Goal: Information Seeking & Learning: Learn about a topic

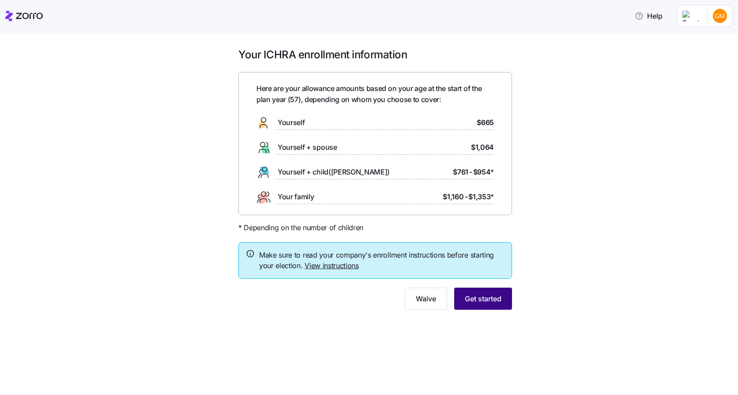
click at [479, 295] on span "Get started" at bounding box center [483, 298] width 37 height 11
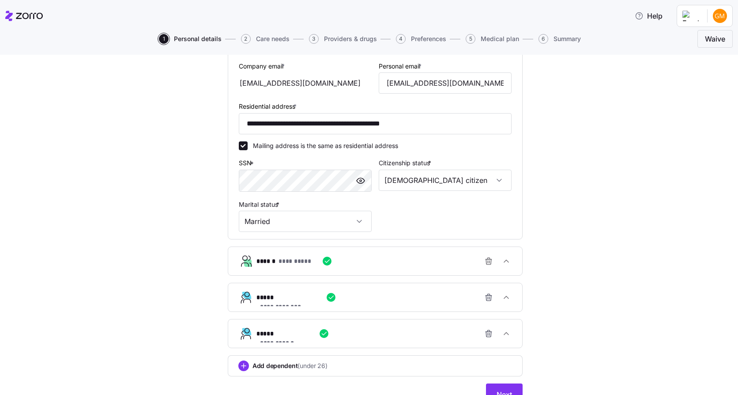
scroll to position [295, 0]
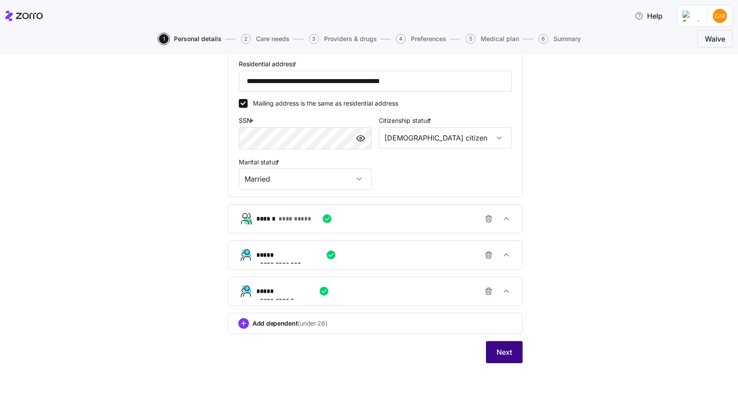
click at [504, 355] on span "Next" at bounding box center [503, 351] width 15 height 11
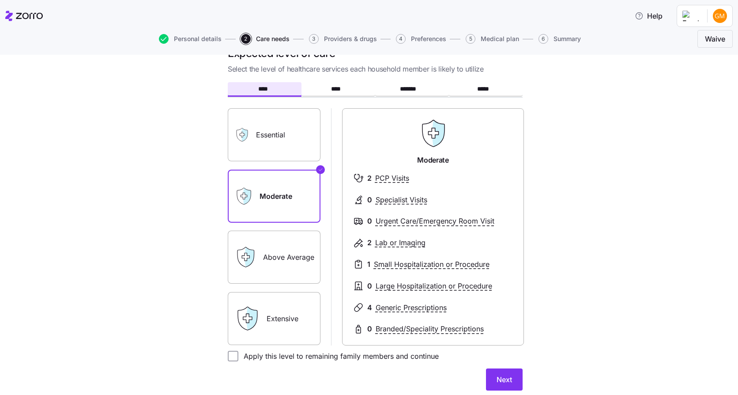
scroll to position [44, 0]
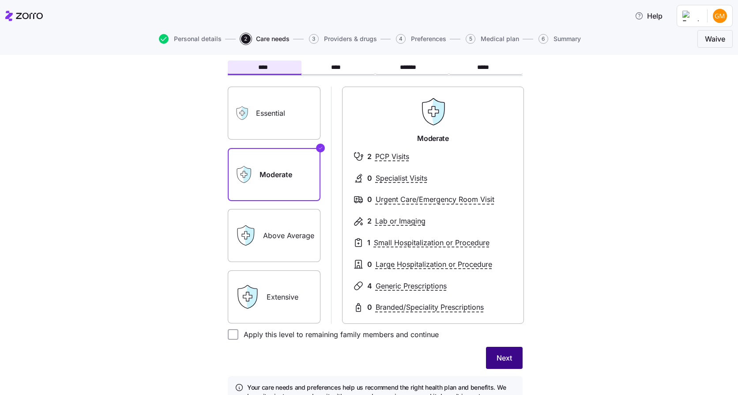
click at [504, 360] on span "Next" at bounding box center [503, 357] width 15 height 11
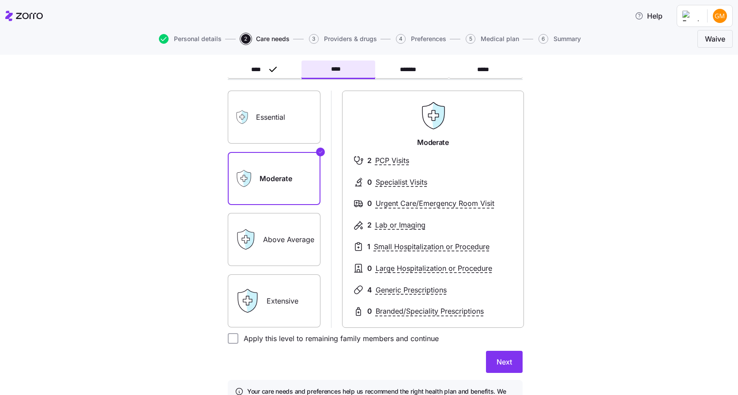
click at [292, 244] on label "Above Average" at bounding box center [274, 239] width 93 height 53
click at [0, 0] on input "Above Average" at bounding box center [0, 0] width 0 height 0
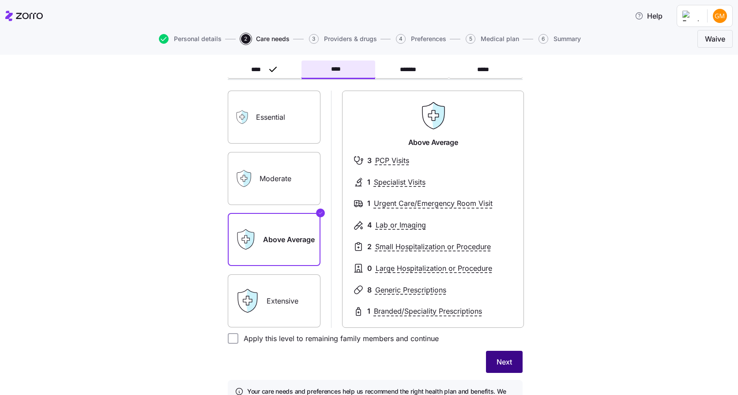
click at [499, 363] on span "Next" at bounding box center [503, 361] width 15 height 11
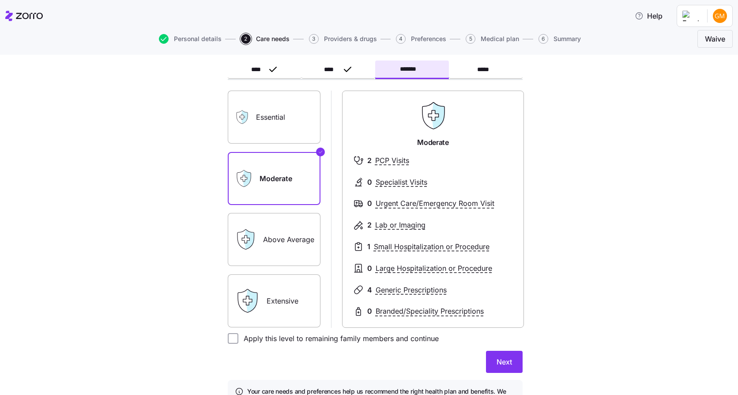
click at [275, 129] on label "Essential" at bounding box center [274, 116] width 93 height 53
click at [0, 0] on input "Essential" at bounding box center [0, 0] width 0 height 0
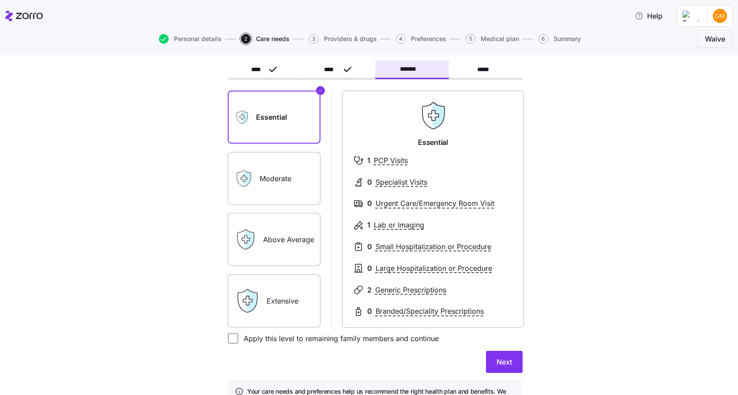
click at [501, 364] on span "Next" at bounding box center [503, 361] width 15 height 11
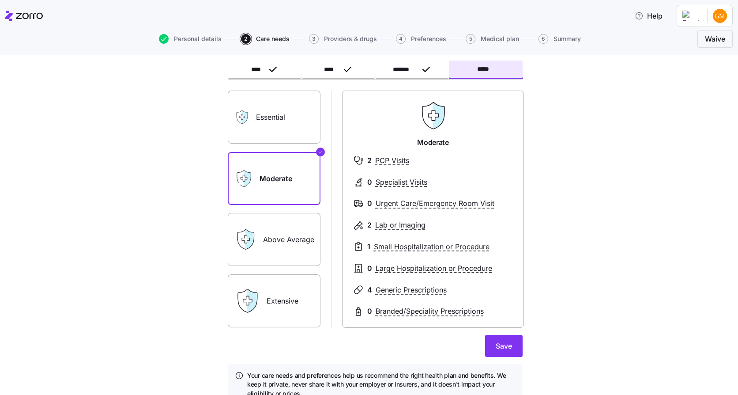
click at [276, 118] on label "Essential" at bounding box center [274, 116] width 93 height 53
click at [0, 0] on input "Essential" at bounding box center [0, 0] width 0 height 0
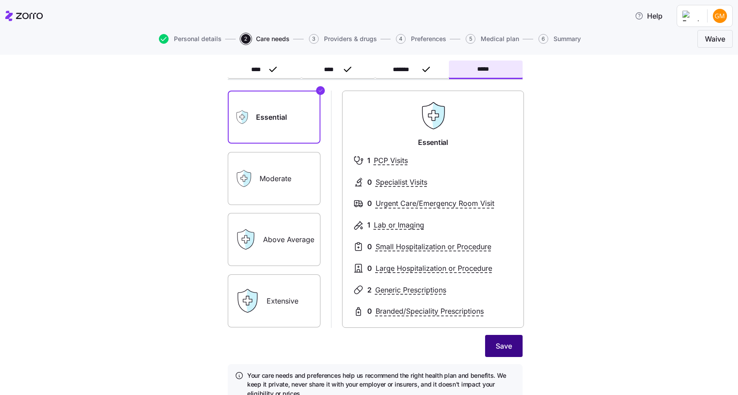
click at [496, 351] on span "Save" at bounding box center [504, 345] width 16 height 11
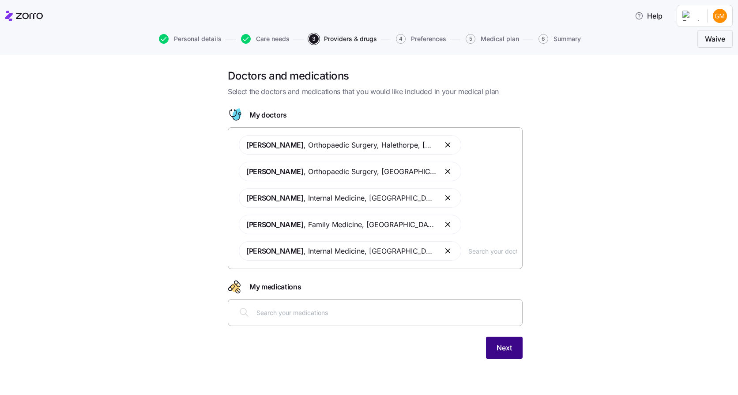
click at [508, 346] on span "Next" at bounding box center [503, 347] width 15 height 11
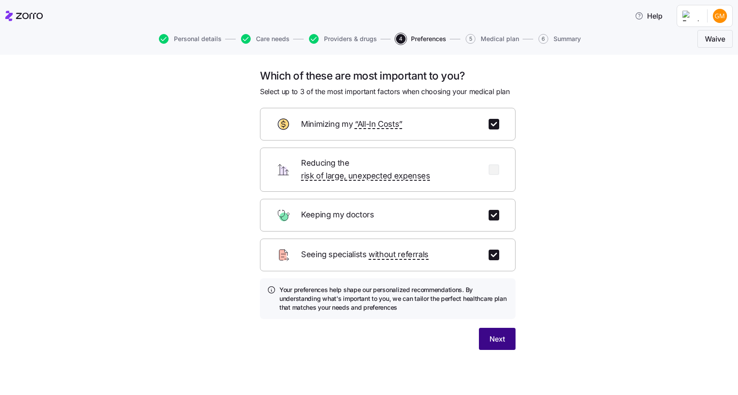
click at [499, 333] on span "Next" at bounding box center [496, 338] width 15 height 11
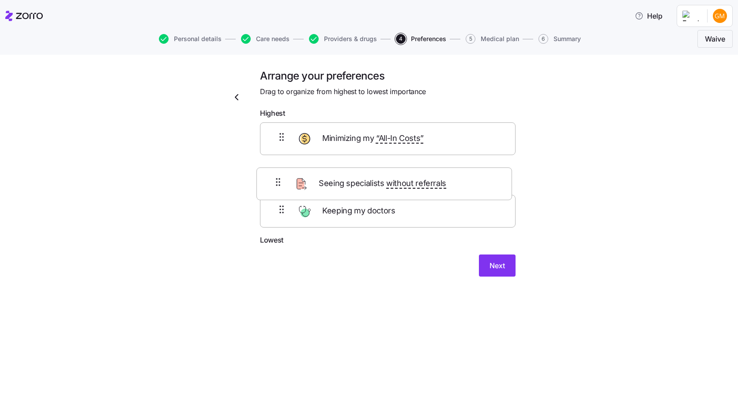
drag, startPoint x: 445, startPoint y: 227, endPoint x: 440, endPoint y: 190, distance: 37.3
click at [440, 190] on div "Minimizing my “All-In Costs” Keeping my doctors Seeing specialists without refe…" at bounding box center [388, 178] width 256 height 112
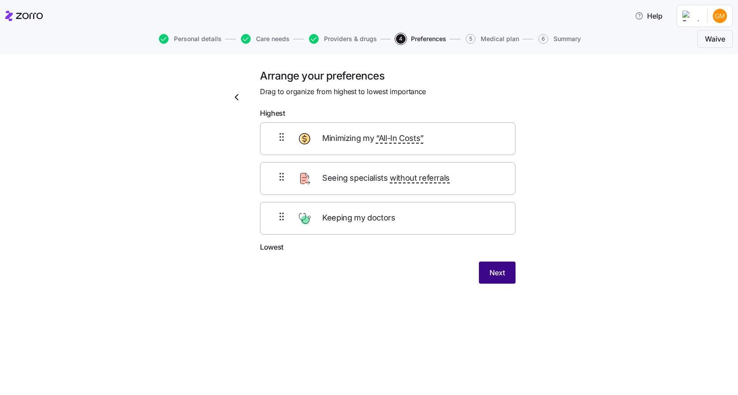
click at [499, 270] on span "Next" at bounding box center [496, 272] width 15 height 11
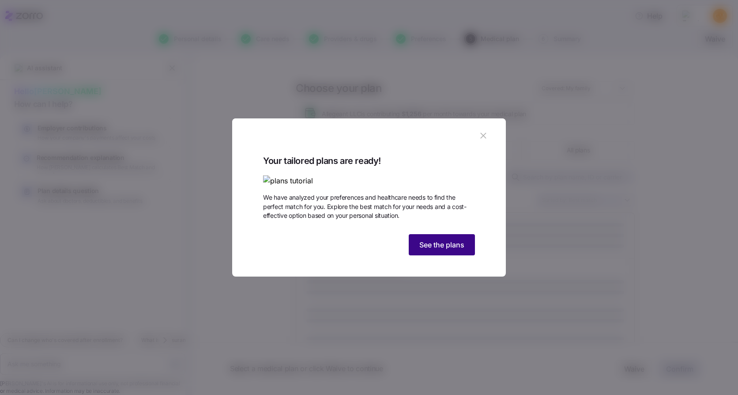
click at [440, 250] on span "See the plans" at bounding box center [441, 244] width 45 height 11
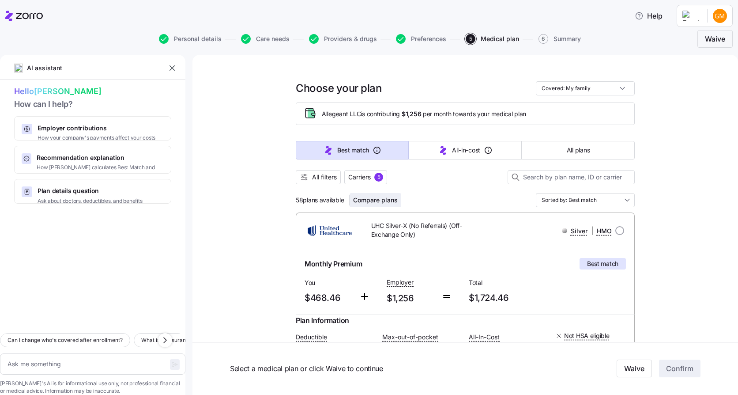
click at [386, 201] on span "Compare plans" at bounding box center [375, 199] width 45 height 9
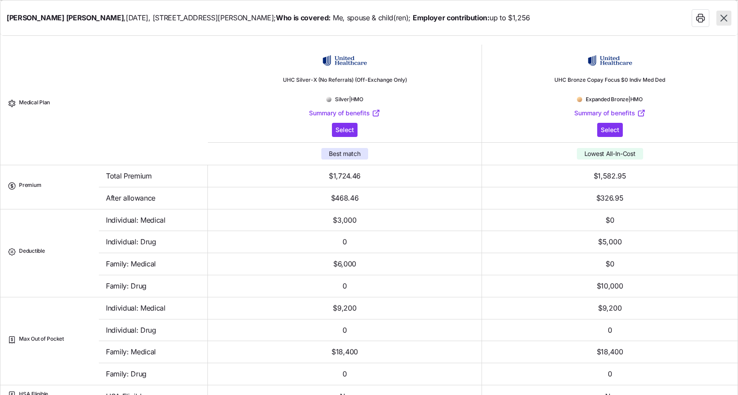
click at [725, 14] on icon "button" at bounding box center [723, 17] width 11 height 11
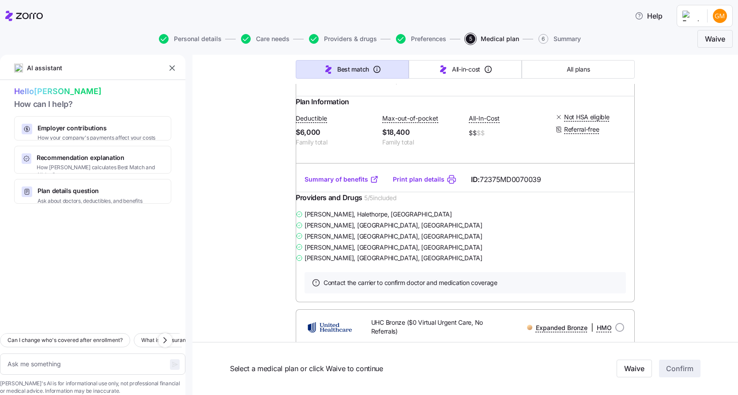
scroll to position [221, 0]
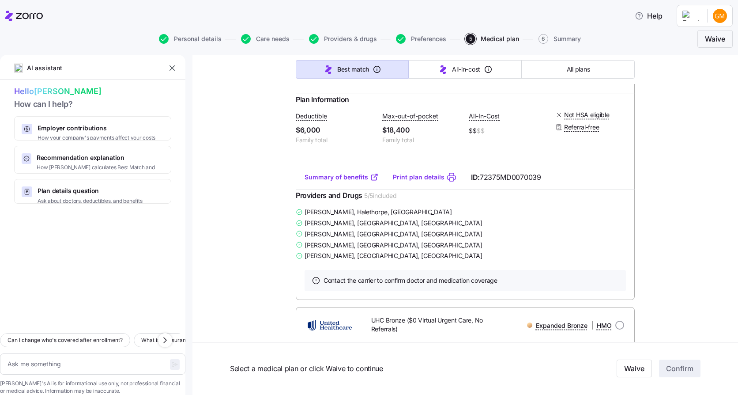
click at [342, 181] on link "Summary of benefits" at bounding box center [341, 177] width 74 height 9
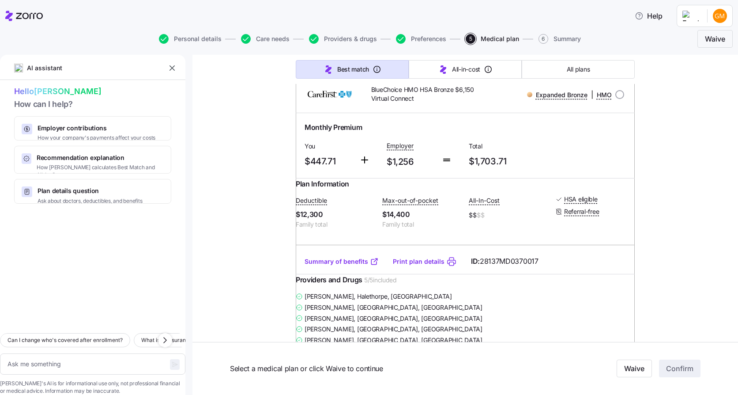
scroll to position [794, 0]
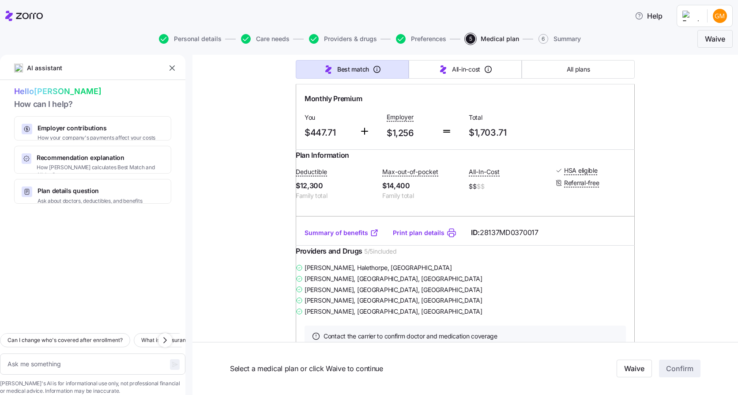
click at [353, 237] on link "Summary of benefits" at bounding box center [341, 232] width 74 height 9
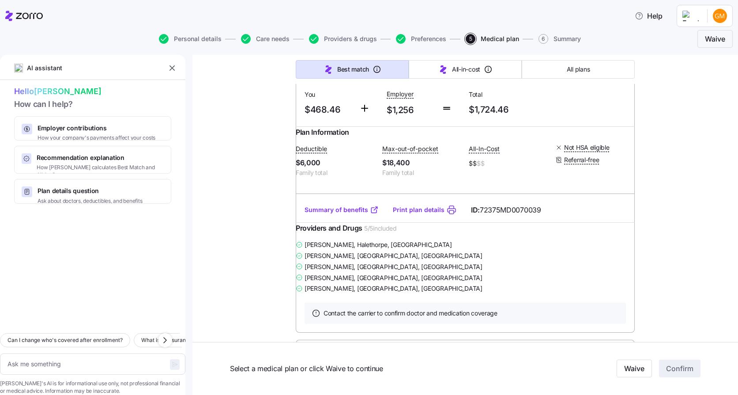
scroll to position [0, 0]
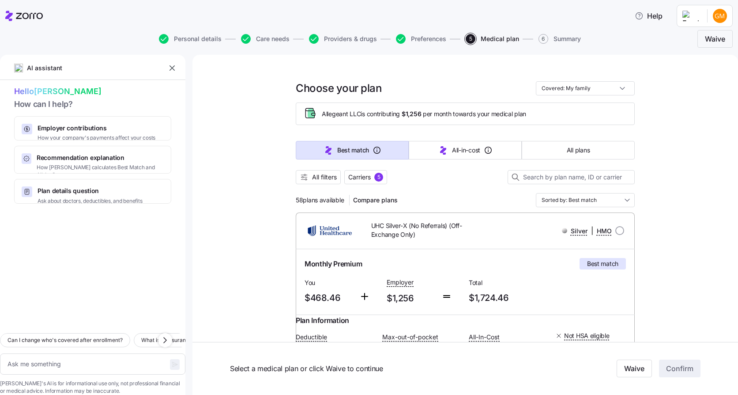
drag, startPoint x: 358, startPoint y: 175, endPoint x: 473, endPoint y: 167, distance: 115.4
click at [358, 175] on span "Carriers" at bounding box center [359, 177] width 23 height 9
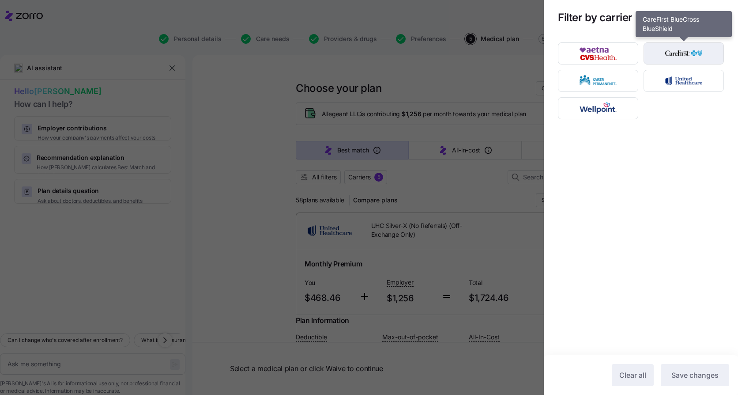
drag, startPoint x: 685, startPoint y: 47, endPoint x: 672, endPoint y: 54, distance: 14.8
click at [685, 47] on img "button" at bounding box center [683, 54] width 65 height 18
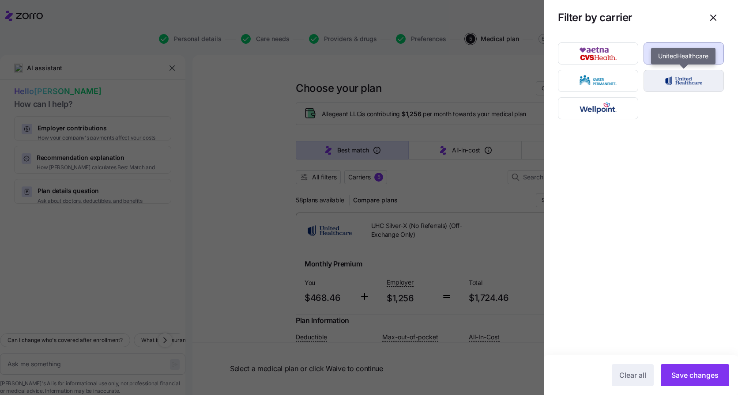
click at [678, 77] on img "button" at bounding box center [683, 81] width 65 height 18
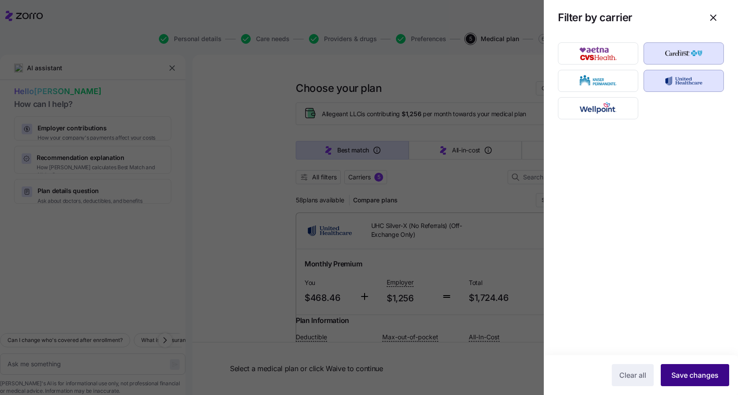
click at [707, 378] on span "Save changes" at bounding box center [694, 374] width 47 height 11
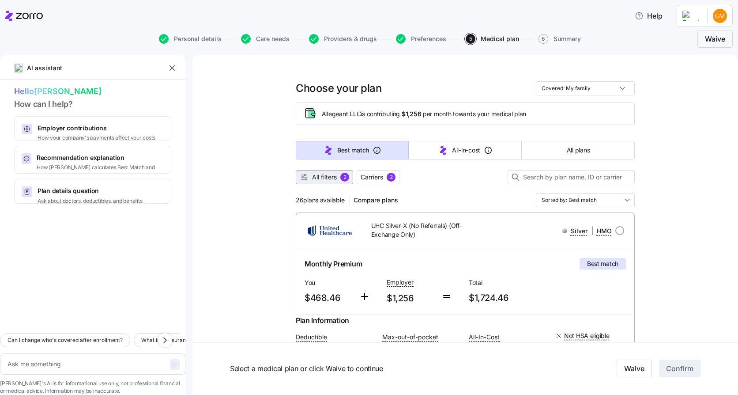
drag, startPoint x: 312, startPoint y: 177, endPoint x: 316, endPoint y: 174, distance: 4.7
click at [313, 177] on span "All filters" at bounding box center [324, 177] width 25 height 9
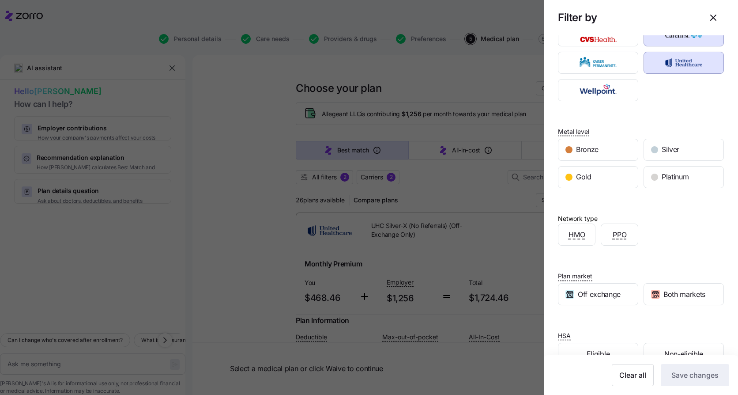
scroll to position [9, 0]
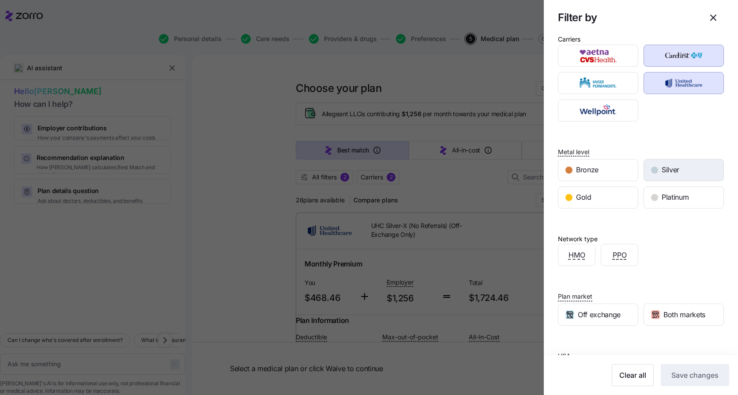
click at [655, 171] on div "Silver" at bounding box center [683, 169] width 79 height 21
click at [690, 370] on span "Save changes" at bounding box center [694, 374] width 47 height 11
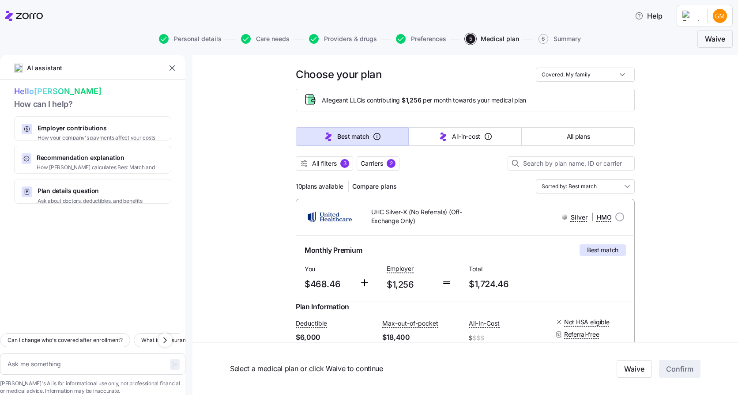
scroll to position [0, 0]
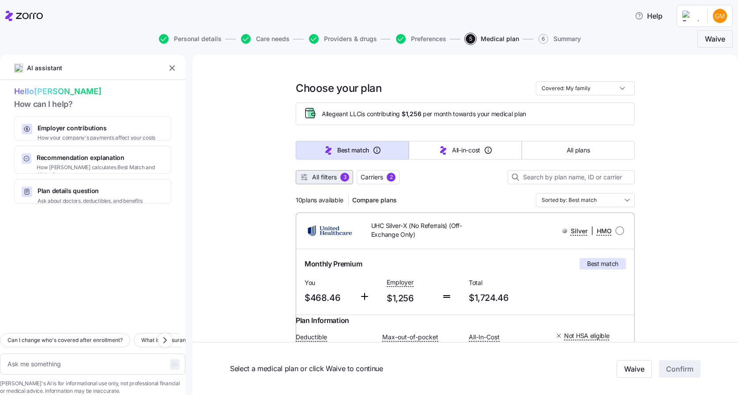
click at [323, 176] on span "All filters" at bounding box center [324, 177] width 25 height 9
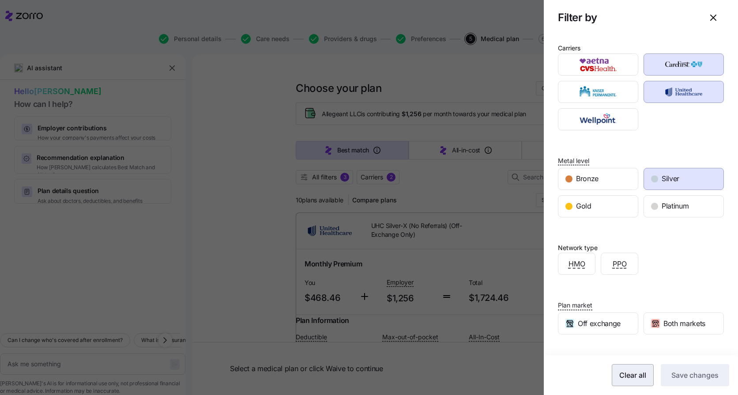
click at [628, 369] on button "Clear all" at bounding box center [633, 375] width 42 height 22
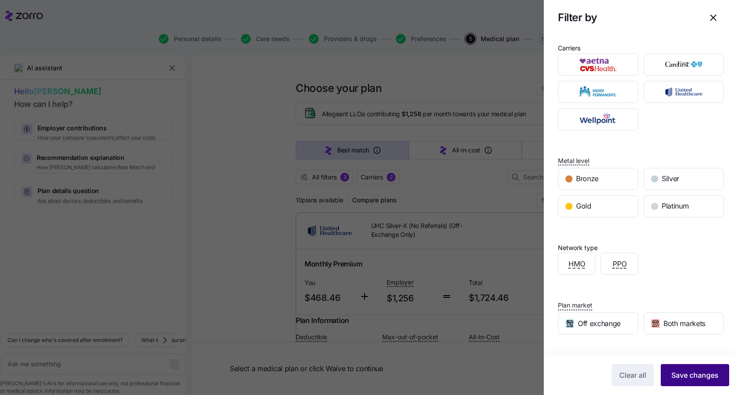
click at [680, 372] on span "Save changes" at bounding box center [694, 374] width 47 height 11
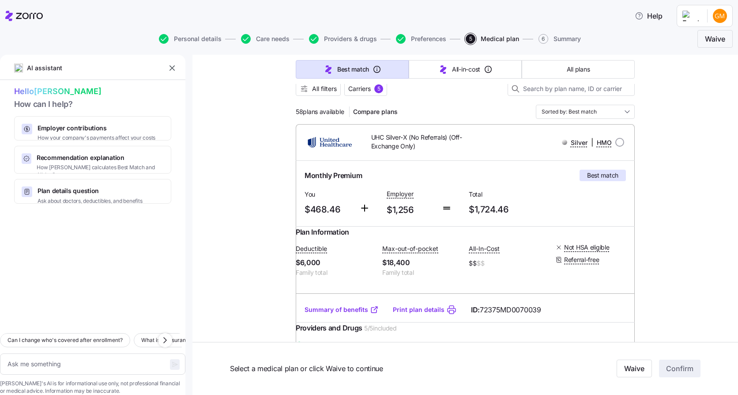
scroll to position [132, 0]
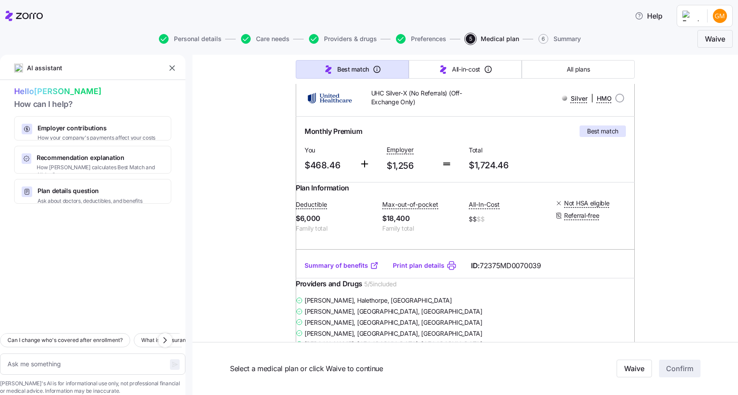
click at [407, 270] on link "Print plan details" at bounding box center [419, 265] width 52 height 9
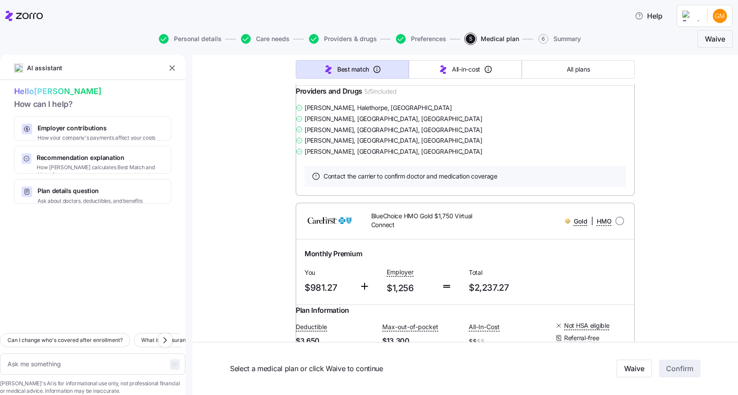
scroll to position [794, 0]
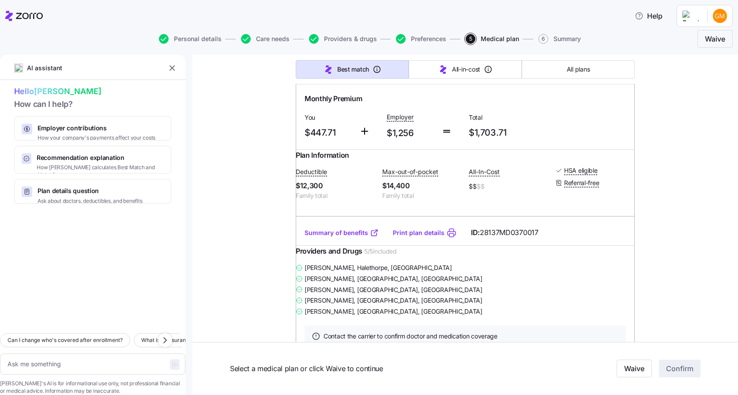
click at [411, 237] on link "Print plan details" at bounding box center [419, 232] width 52 height 9
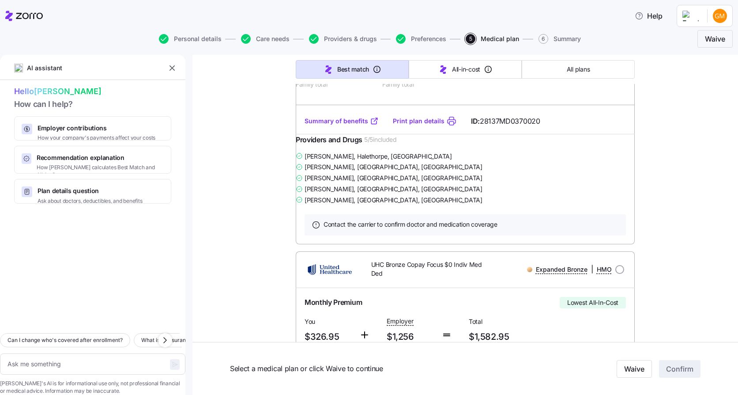
scroll to position [2824, 0]
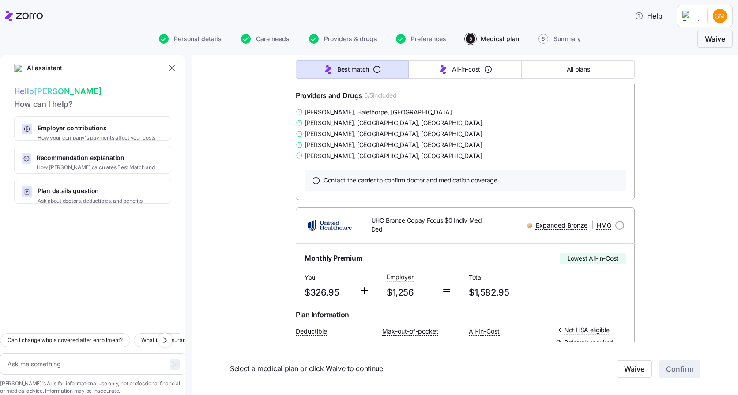
click at [410, 81] on link "Print plan details" at bounding box center [419, 76] width 52 height 9
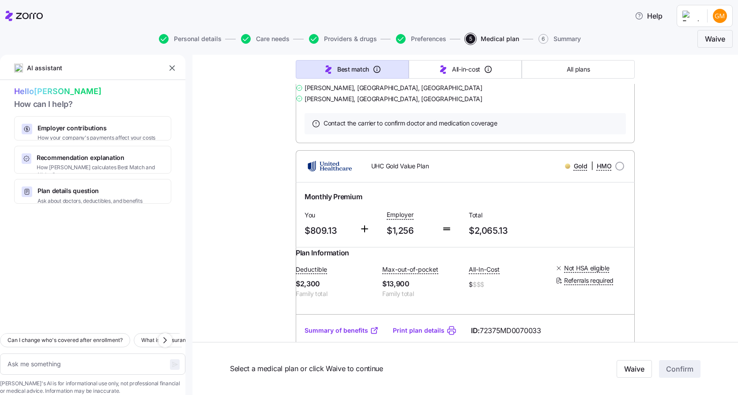
scroll to position [3839, 0]
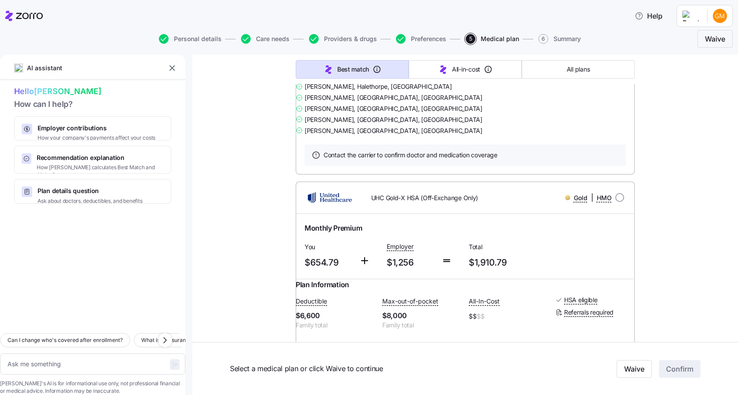
type textarea "x"
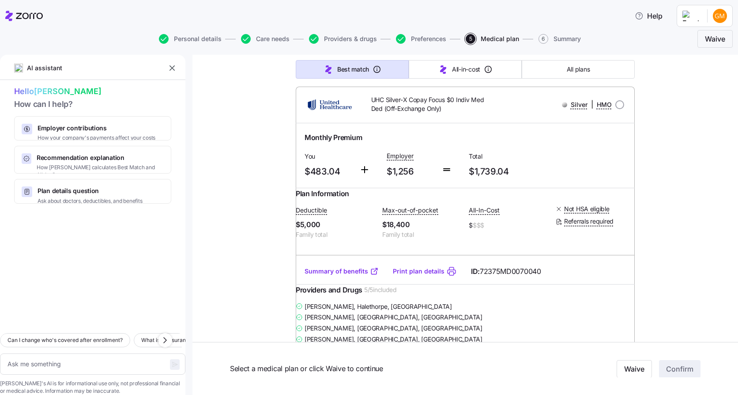
scroll to position [3265, 0]
